Goal: Transaction & Acquisition: Book appointment/travel/reservation

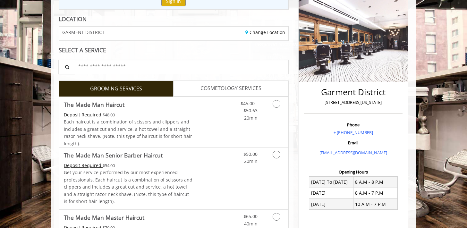
scroll to position [85, 0]
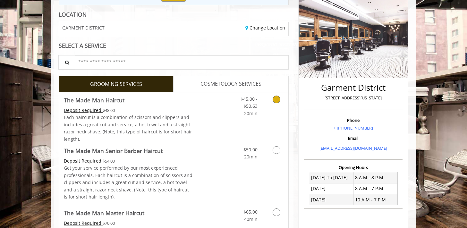
click at [276, 96] on icon "Grooming services" at bounding box center [277, 100] width 8 height 8
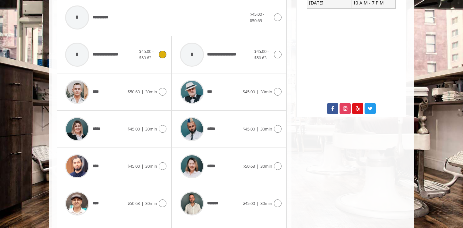
scroll to position [283, 0]
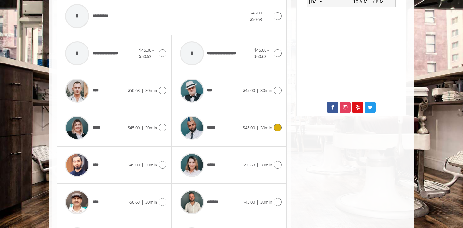
click at [277, 130] on icon at bounding box center [278, 128] width 8 height 8
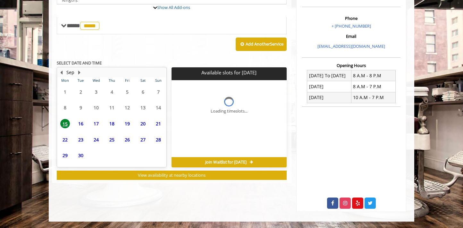
scroll to position [216, 0]
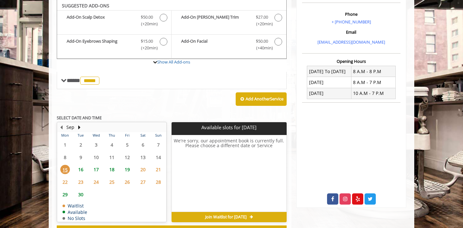
click at [79, 170] on span "16" at bounding box center [81, 169] width 10 height 9
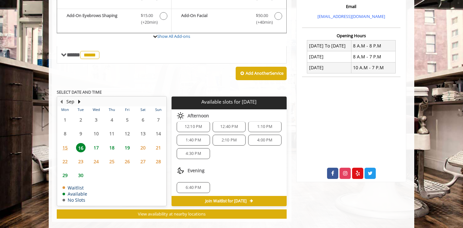
scroll to position [54, 0]
click at [229, 139] on span "2:10 PM" at bounding box center [229, 139] width 15 height 5
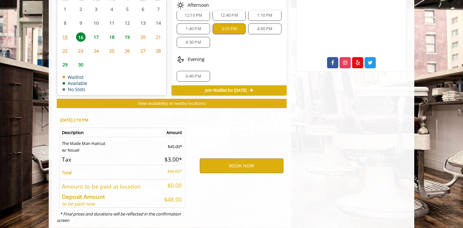
scroll to position [342, 0]
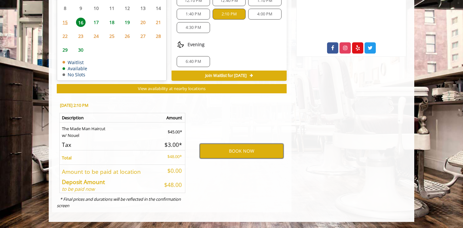
click at [239, 149] on button "BOOK NOW" at bounding box center [242, 151] width 84 height 15
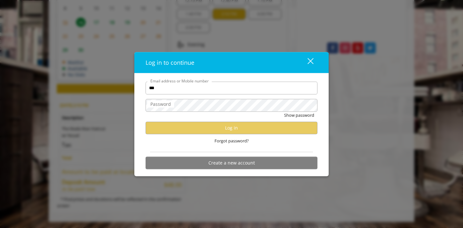
type input "**********"
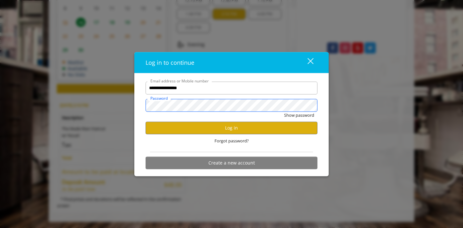
click at [284, 112] on button "Show password" at bounding box center [299, 115] width 30 height 7
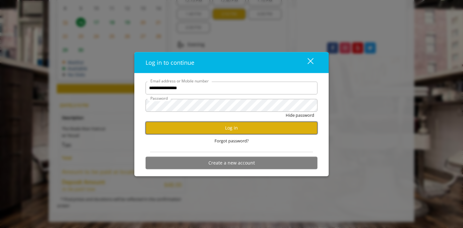
click at [227, 127] on button "Log in" at bounding box center [232, 128] width 172 height 13
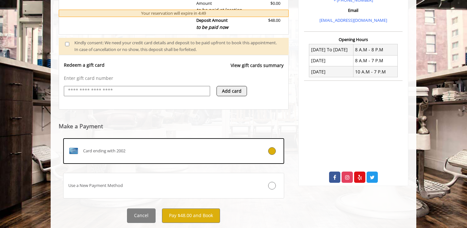
scroll to position [230, 0]
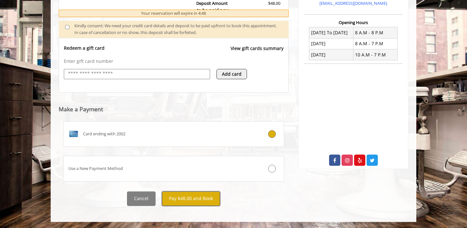
click at [194, 204] on button "Pay $48.00 and Book" at bounding box center [191, 198] width 58 height 14
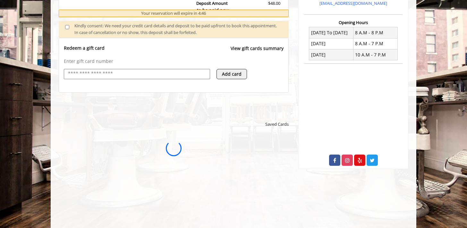
scroll to position [0, 0]
